Goal: Task Accomplishment & Management: Use online tool/utility

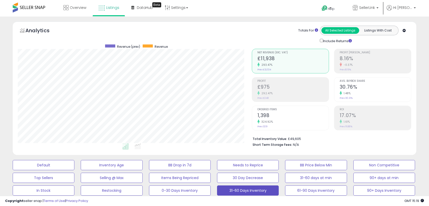
select select "**"
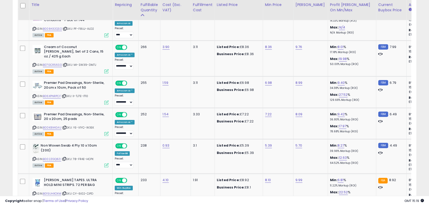
scroll to position [104, 233]
click at [36, 143] on img at bounding box center [35, 148] width 7 height 10
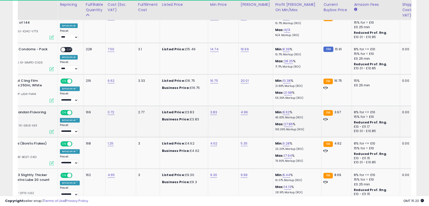
scroll to position [0, 0]
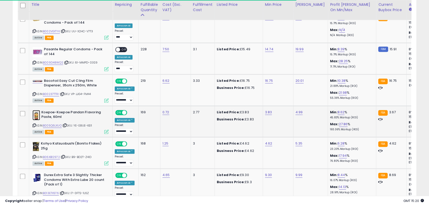
click at [36, 110] on img at bounding box center [36, 115] width 8 height 10
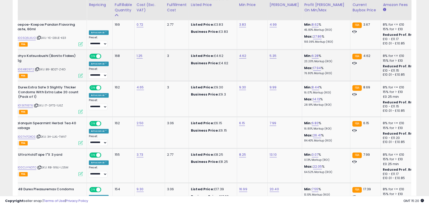
scroll to position [0, 26]
click at [239, 120] on link "6.15" at bounding box center [242, 122] width 6 height 5
type input "***"
click button "submit" at bounding box center [254, 104] width 9 height 8
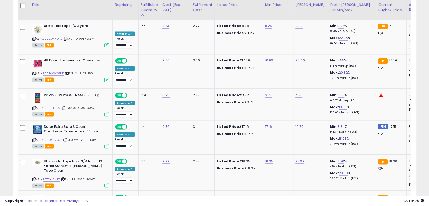
scroll to position [899, 0]
click at [38, 93] on img at bounding box center [37, 98] width 10 height 10
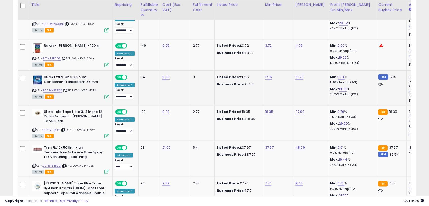
scroll to position [948, 0]
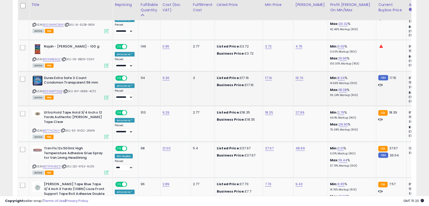
click at [36, 75] on img at bounding box center [37, 80] width 10 height 10
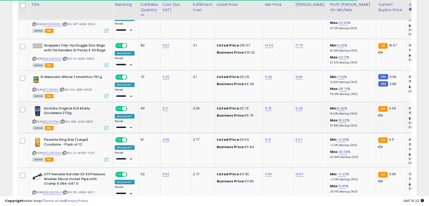
scroll to position [1194, 0]
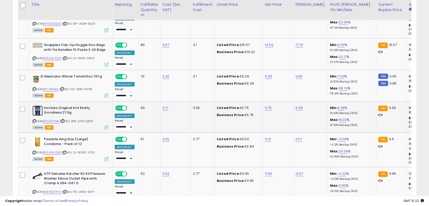
click at [40, 105] on img at bounding box center [37, 110] width 10 height 10
click at [266, 105] on link "5.75" at bounding box center [268, 107] width 7 height 5
type input "****"
click button "submit" at bounding box center [280, 86] width 9 height 8
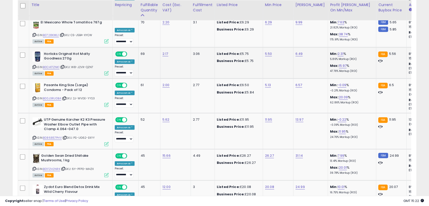
scroll to position [1248, 0]
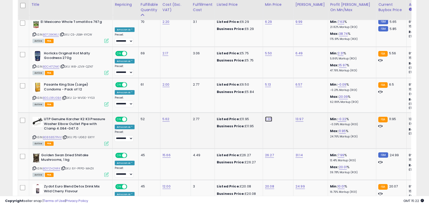
click at [267, 116] on link "11.95" at bounding box center [268, 118] width 7 height 5
type input "*****"
click button "submit" at bounding box center [280, 97] width 9 height 8
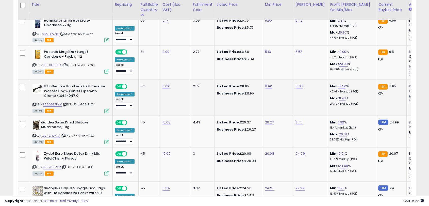
scroll to position [1292, 0]
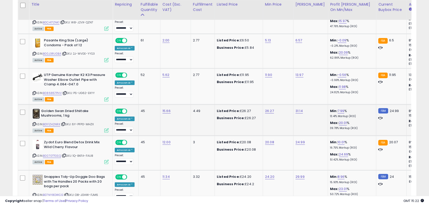
click at [37, 109] on img at bounding box center [35, 114] width 7 height 10
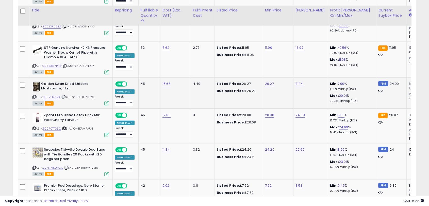
scroll to position [1326, 0]
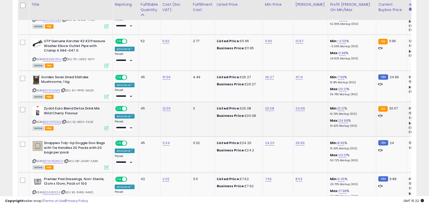
click at [270, 102] on td "20.08" at bounding box center [277, 119] width 30 height 34
click at [270, 106] on link "20.08" at bounding box center [269, 108] width 9 height 5
type input "****"
click button "submit" at bounding box center [281, 86] width 9 height 8
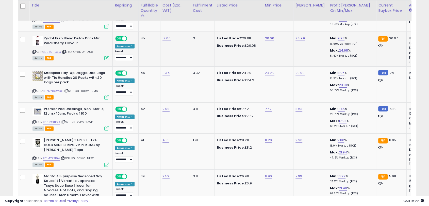
scroll to position [1397, 0]
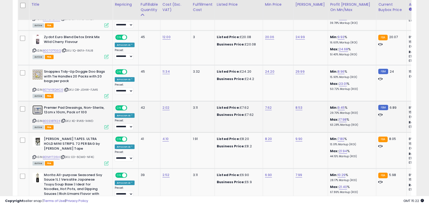
click at [39, 105] on img at bounding box center [37, 109] width 10 height 9
click at [266, 105] on link "7.62" at bounding box center [268, 107] width 7 height 5
type input "****"
click button "submit" at bounding box center [280, 85] width 9 height 8
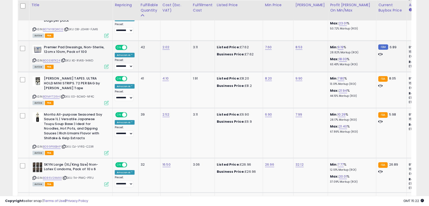
scroll to position [1459, 0]
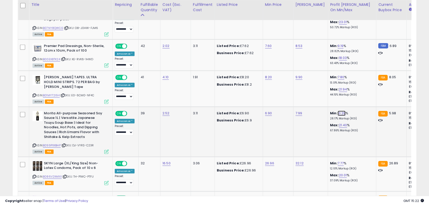
click at [337, 111] on link "10.29" at bounding box center [341, 113] width 8 height 5
drag, startPoint x: 324, startPoint y: 90, endPoint x: 280, endPoint y: 89, distance: 43.6
type input "*"
click button "submit" at bounding box center [350, 89] width 9 height 8
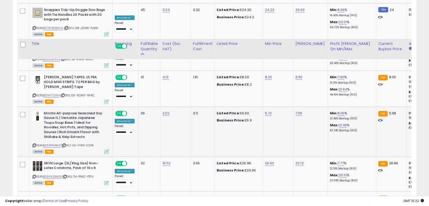
scroll to position [1523, 0]
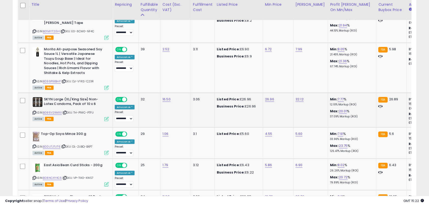
click at [42, 97] on img at bounding box center [37, 102] width 10 height 10
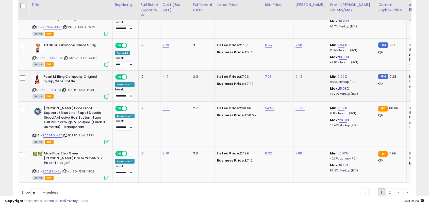
scroll to position [1807, 0]
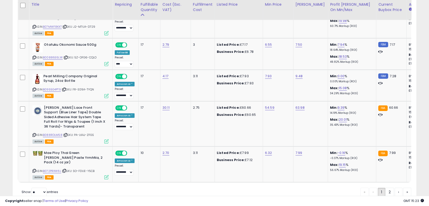
click at [391, 187] on link "2" at bounding box center [389, 191] width 9 height 9
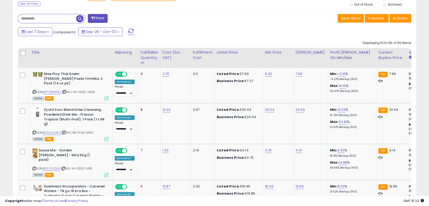
scroll to position [229, 0]
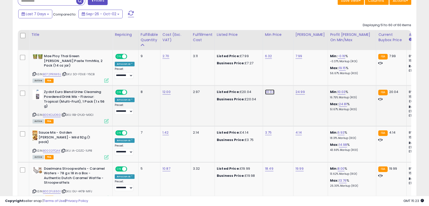
click at [271, 89] on link "20.04" at bounding box center [269, 91] width 9 height 5
type input "*****"
click button "submit" at bounding box center [281, 75] width 9 height 8
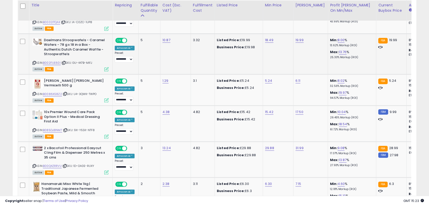
scroll to position [359, 0]
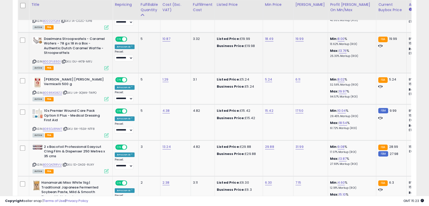
click at [260, 109] on td "Listed Price: £15.42 Business Price: £15.42" at bounding box center [238, 122] width 48 height 36
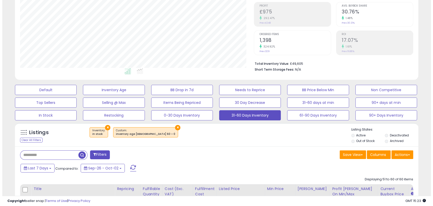
scroll to position [0, 0]
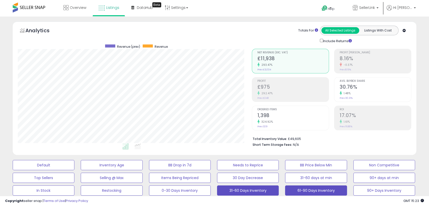
click at [303, 192] on button "61-90 Days Inventory" at bounding box center [316, 190] width 62 height 10
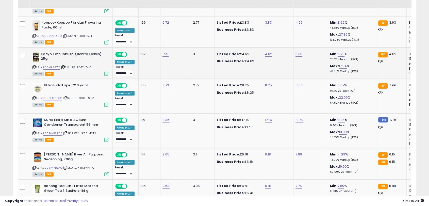
scroll to position [369, 0]
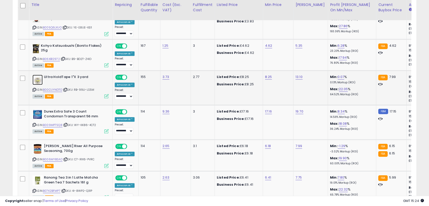
click at [40, 78] on img at bounding box center [37, 80] width 10 height 10
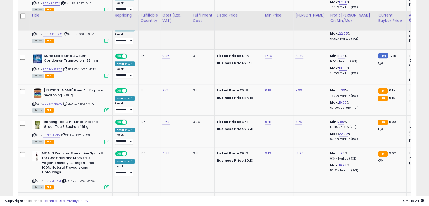
scroll to position [436, 0]
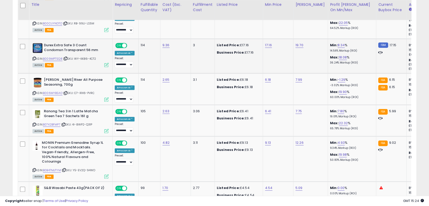
click at [41, 43] on img at bounding box center [37, 48] width 10 height 10
click at [270, 43] on link "17.16" at bounding box center [268, 45] width 7 height 5
type input "*****"
click button "submit" at bounding box center [280, 28] width 9 height 8
click at [267, 77] on link "6.18" at bounding box center [268, 79] width 6 height 5
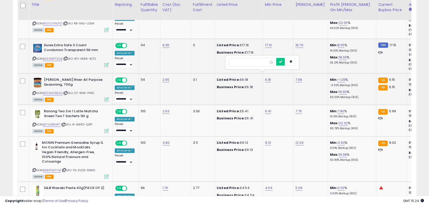
type input "****"
click button "submit" at bounding box center [280, 62] width 9 height 8
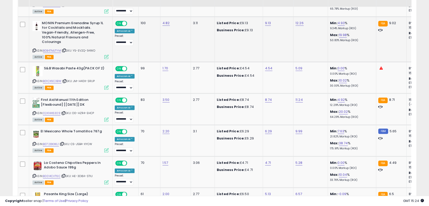
scroll to position [558, 0]
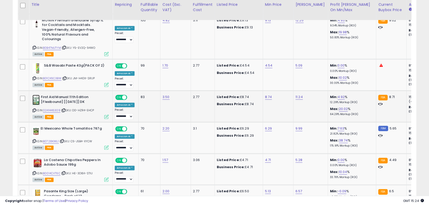
click at [34, 95] on img at bounding box center [35, 100] width 7 height 10
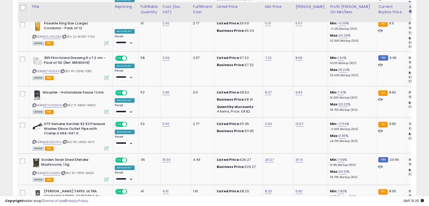
scroll to position [728, 0]
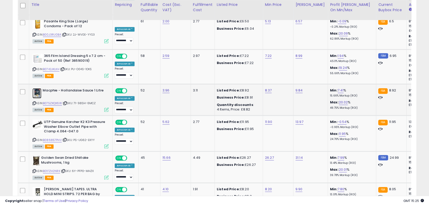
click at [38, 88] on img at bounding box center [36, 93] width 9 height 10
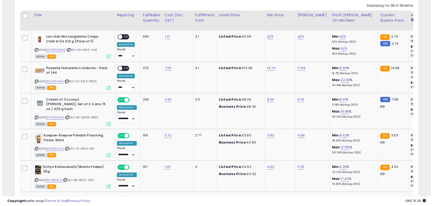
scroll to position [0, 0]
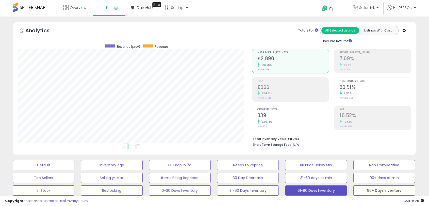
click at [391, 192] on button "90+ Days Inventory" at bounding box center [384, 190] width 62 height 10
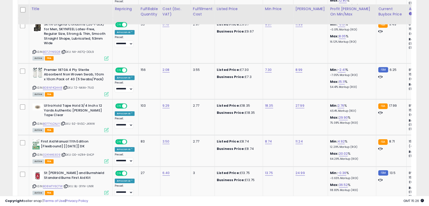
scroll to position [332, 0]
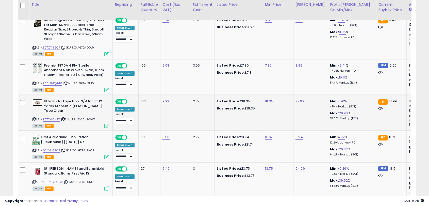
click at [38, 102] on img at bounding box center [37, 102] width 10 height 7
click at [270, 102] on link "18.35" at bounding box center [269, 101] width 8 height 5
type input "*****"
click button "submit" at bounding box center [281, 88] width 9 height 8
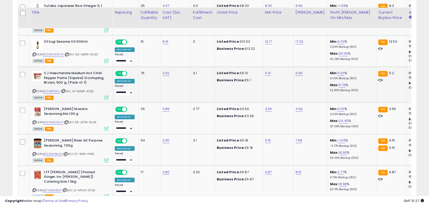
scroll to position [828, 0]
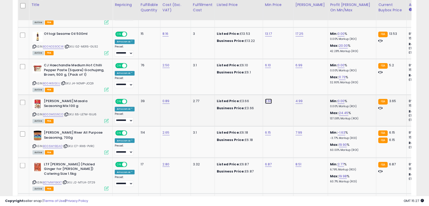
click at [266, 98] on link "3.66" at bounding box center [268, 100] width 7 height 5
type input "****"
click button "submit" at bounding box center [280, 77] width 9 height 8
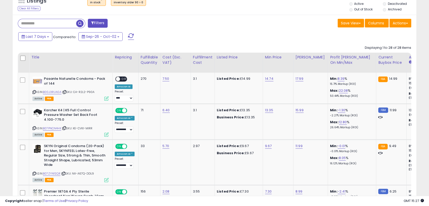
scroll to position [0, 0]
